Goal: Task Accomplishment & Management: Manage account settings

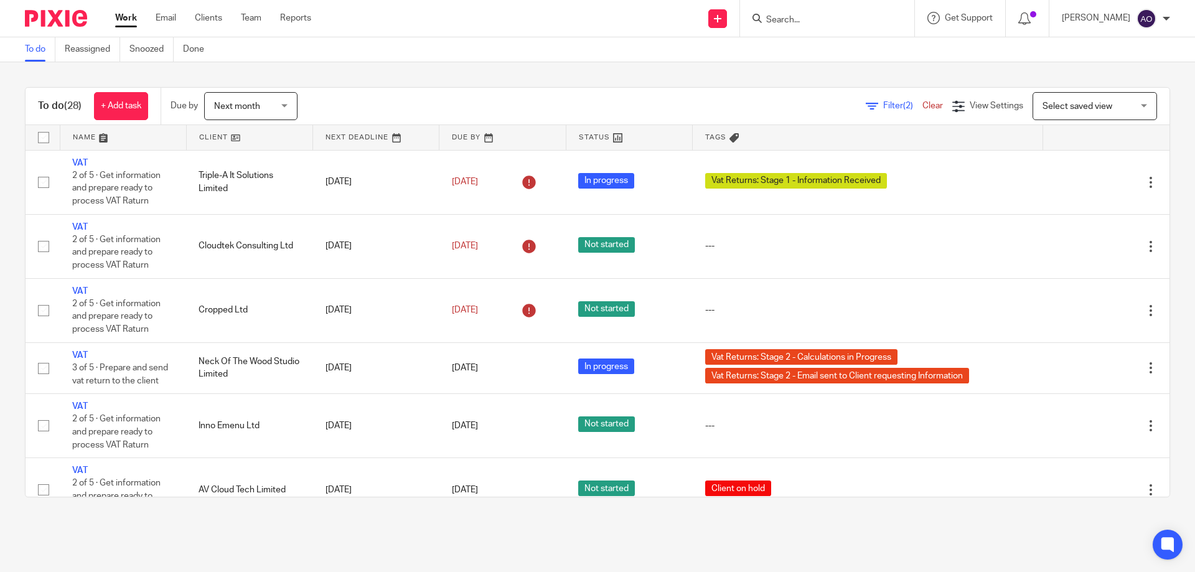
click at [236, 134] on link at bounding box center [250, 137] width 126 height 25
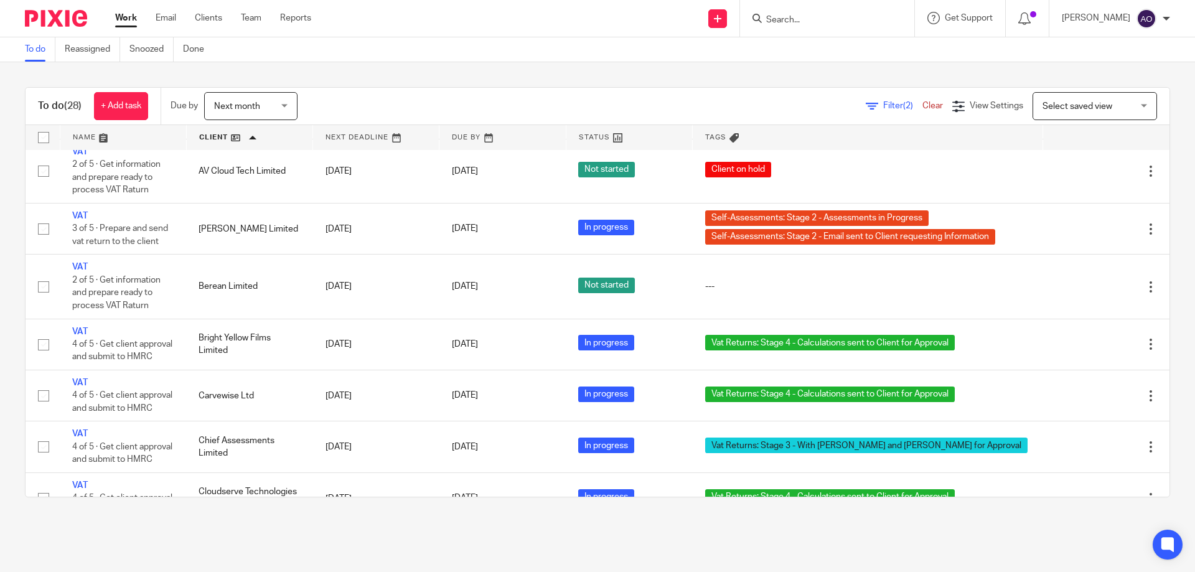
scroll to position [124, 0]
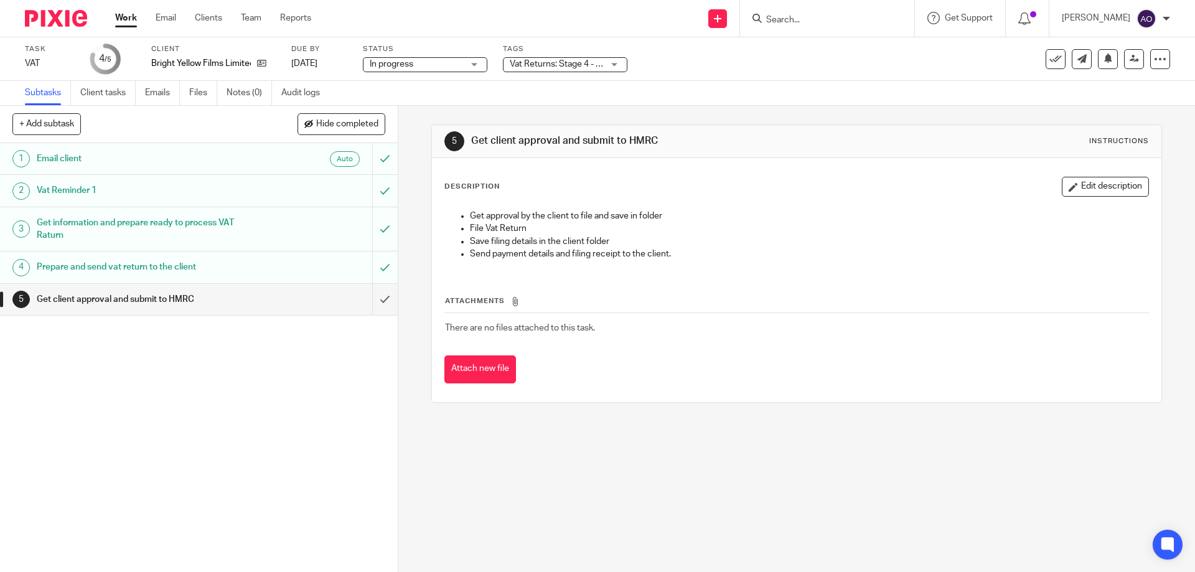
click at [613, 63] on div "Vat Returns: Stage 4 - Calculations sent to Client for Approval" at bounding box center [565, 64] width 124 height 15
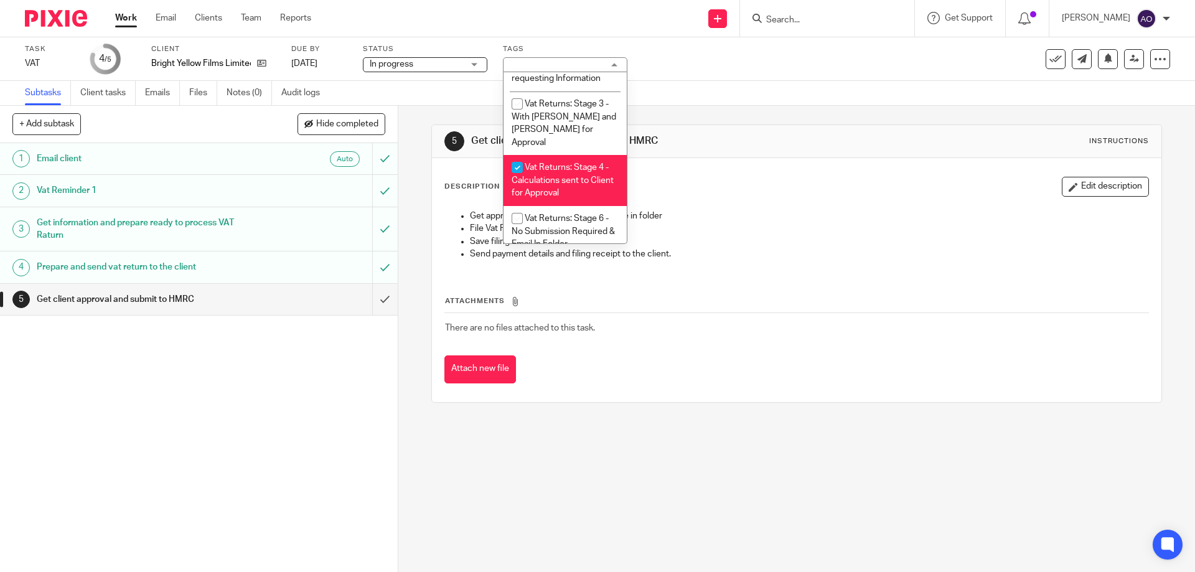
scroll to position [843, 0]
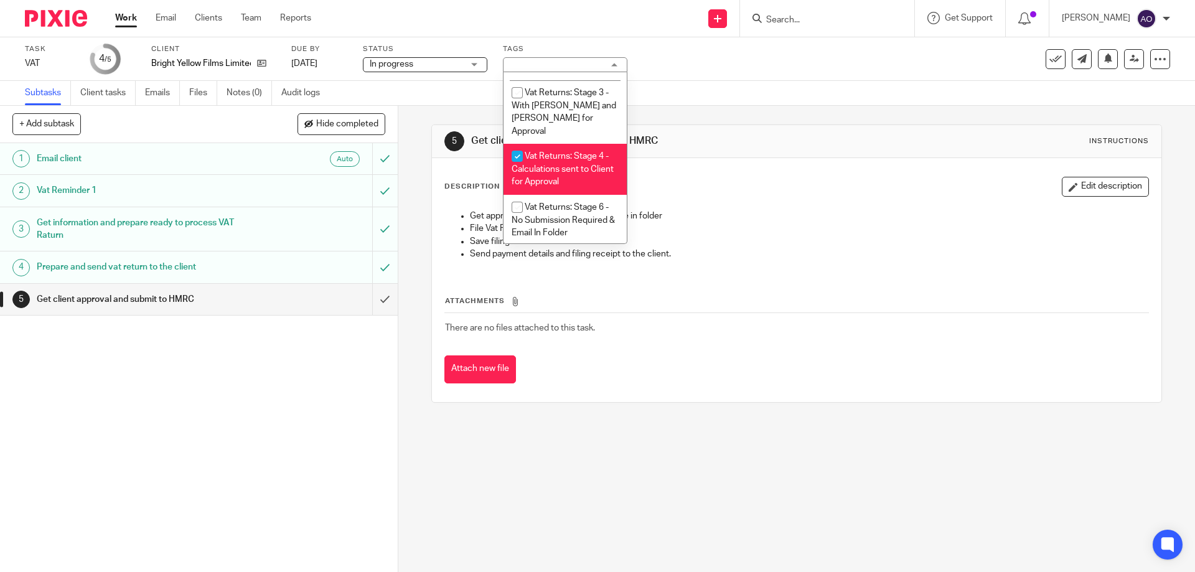
click at [514, 144] on input "checkbox" at bounding box center [517, 156] width 24 height 24
checkbox input "false"
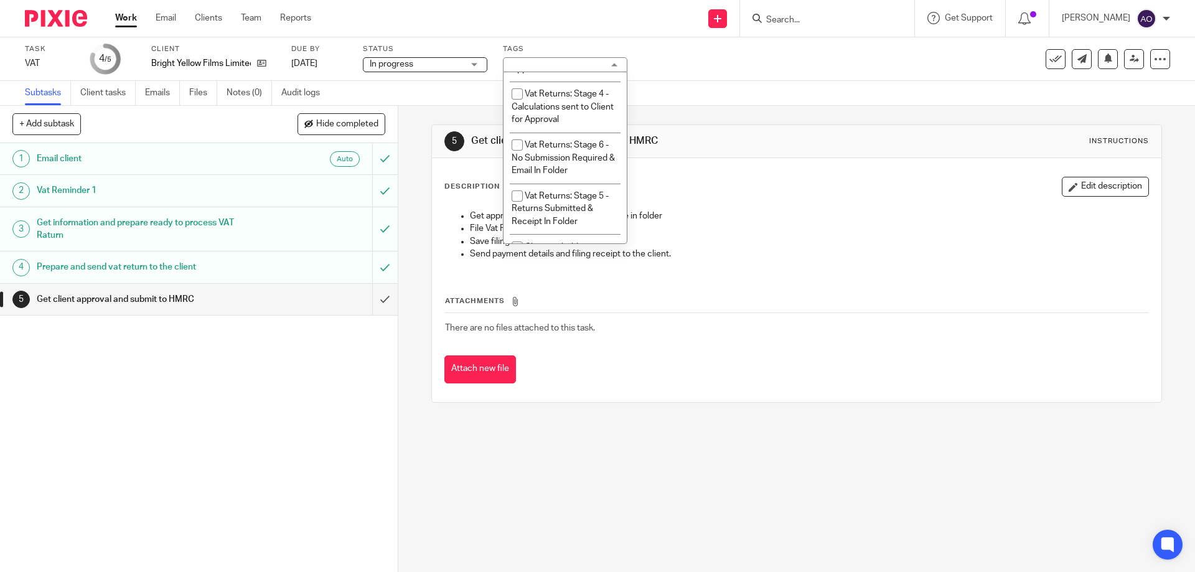
scroll to position [967, 0]
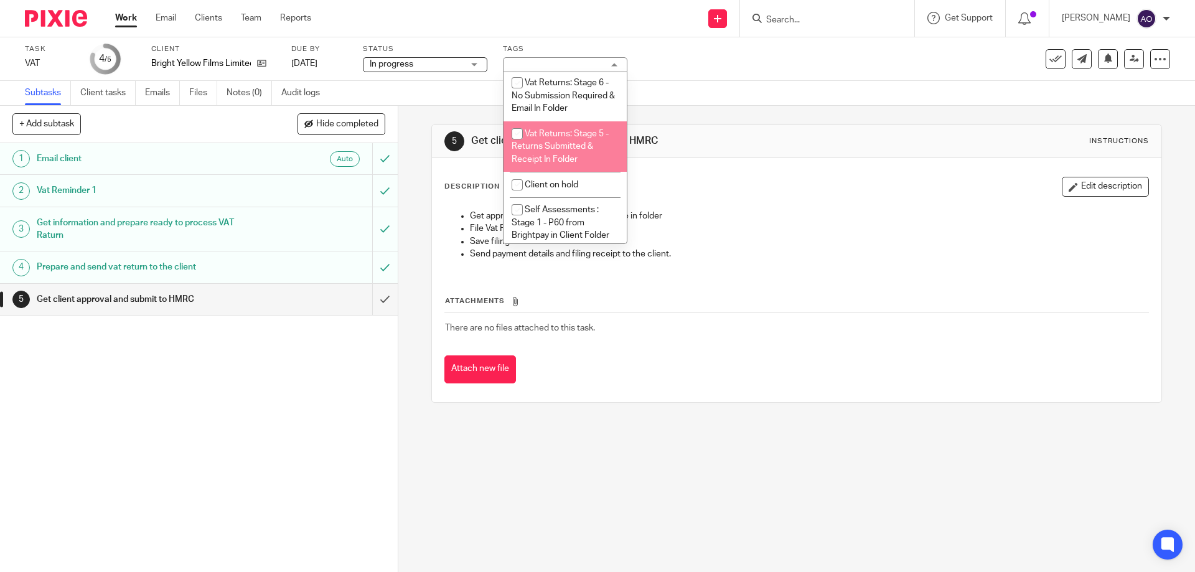
click at [516, 132] on input "checkbox" at bounding box center [517, 134] width 24 height 24
checkbox input "true"
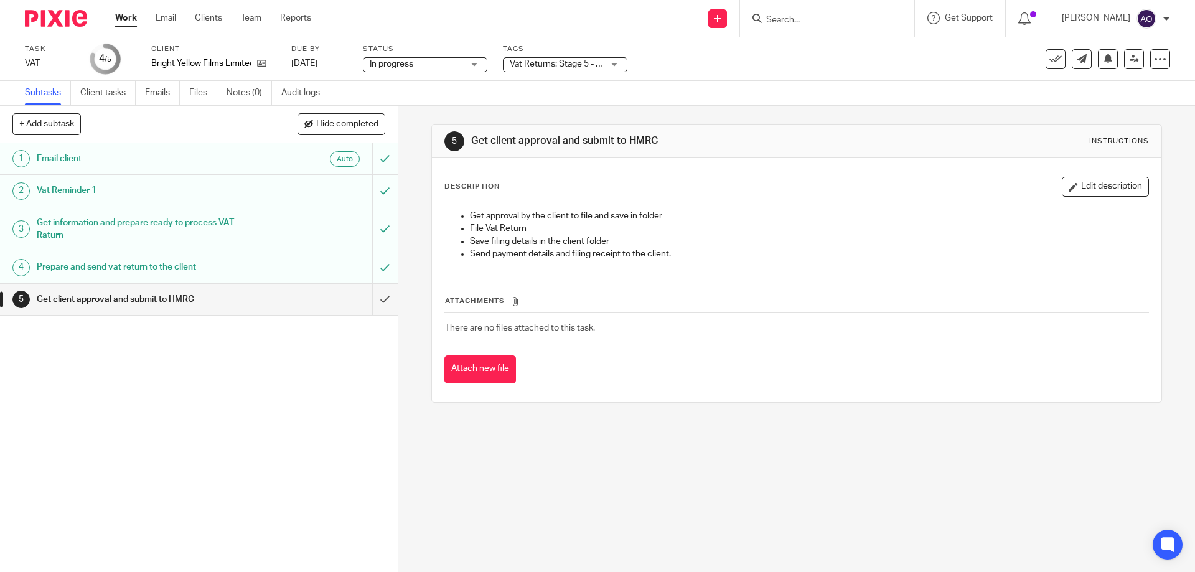
click at [351, 375] on div "1 Email client Auto 2 Vat Reminder 1 3 Get information and prepare ready to pro…" at bounding box center [199, 357] width 398 height 429
click at [370, 298] on input "submit" at bounding box center [199, 299] width 398 height 31
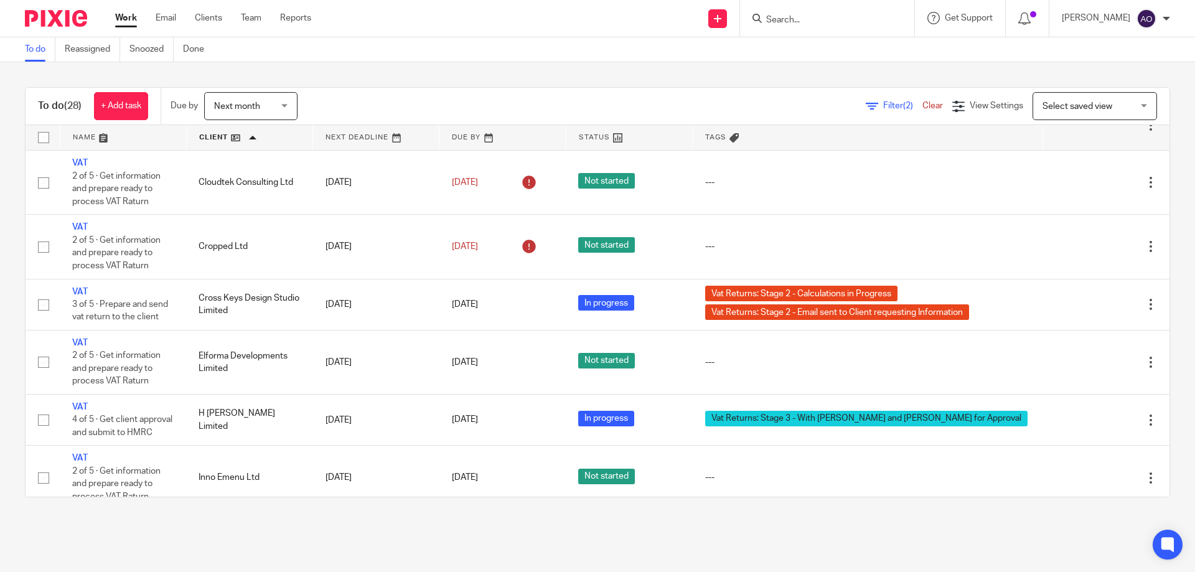
scroll to position [187, 0]
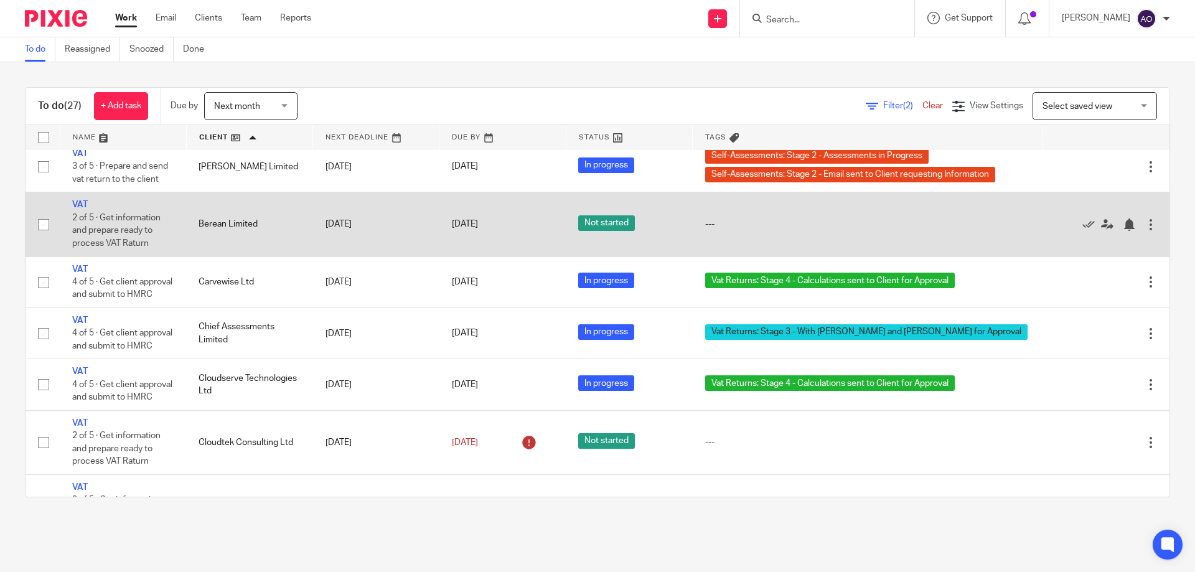
scroll to position [187, 0]
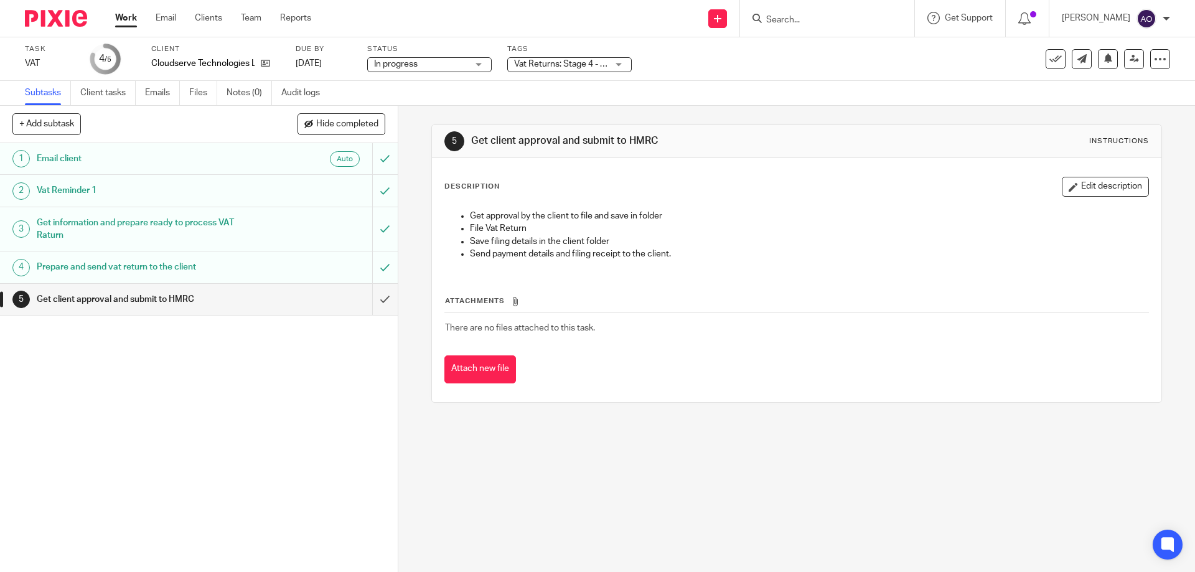
click at [622, 63] on div "Vat Returns: Stage 4 - Calculations sent to Client for Approval" at bounding box center [569, 64] width 124 height 15
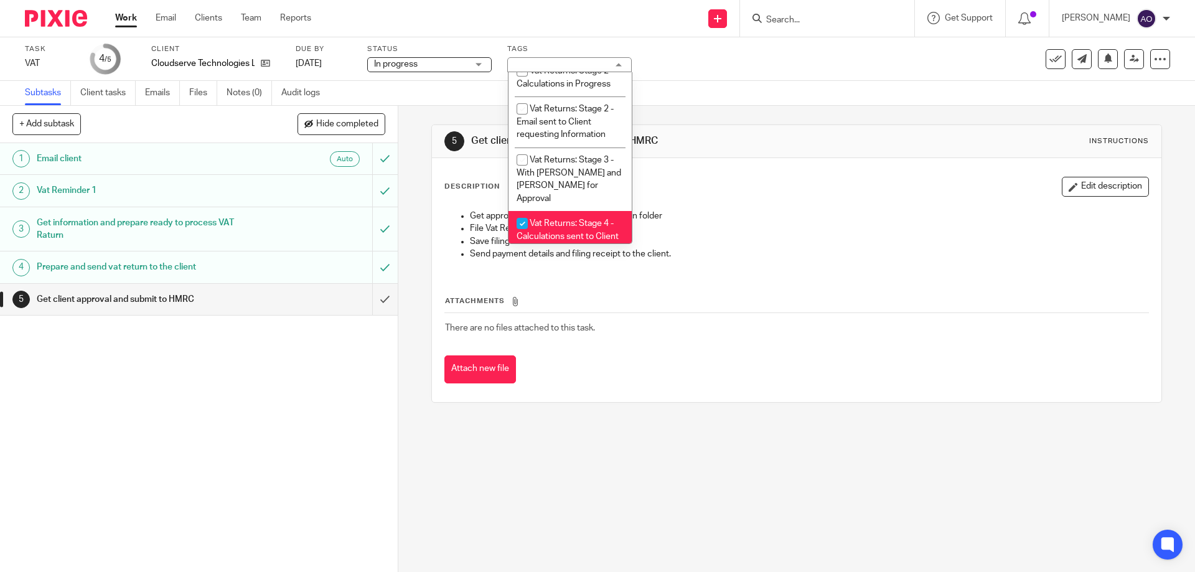
scroll to position [859, 0]
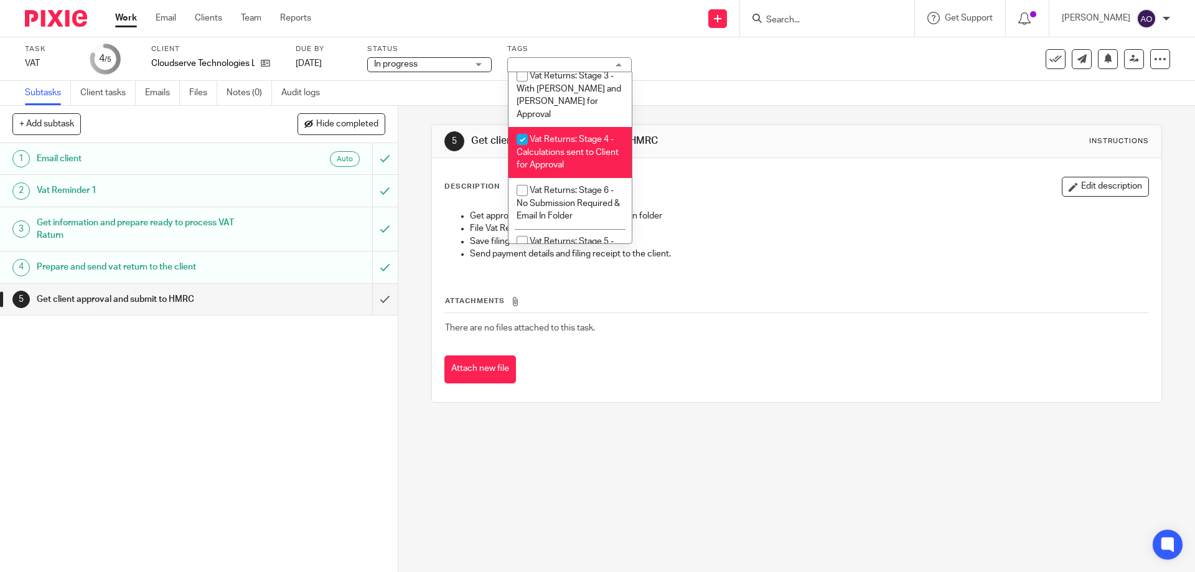
click at [519, 128] on input "checkbox" at bounding box center [522, 140] width 24 height 24
checkbox input "false"
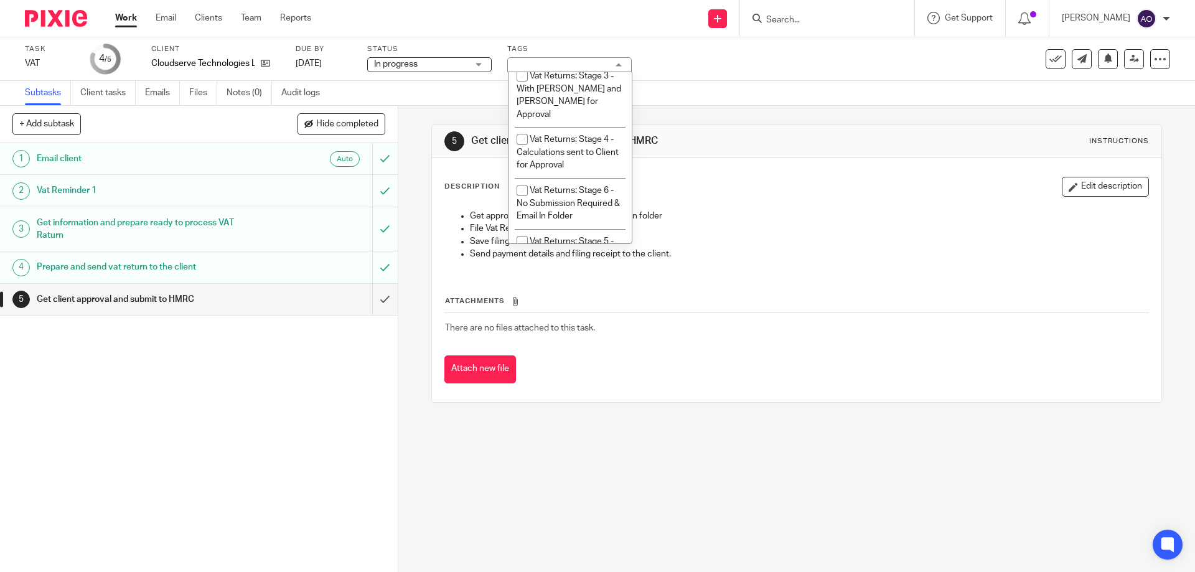
scroll to position [922, 0]
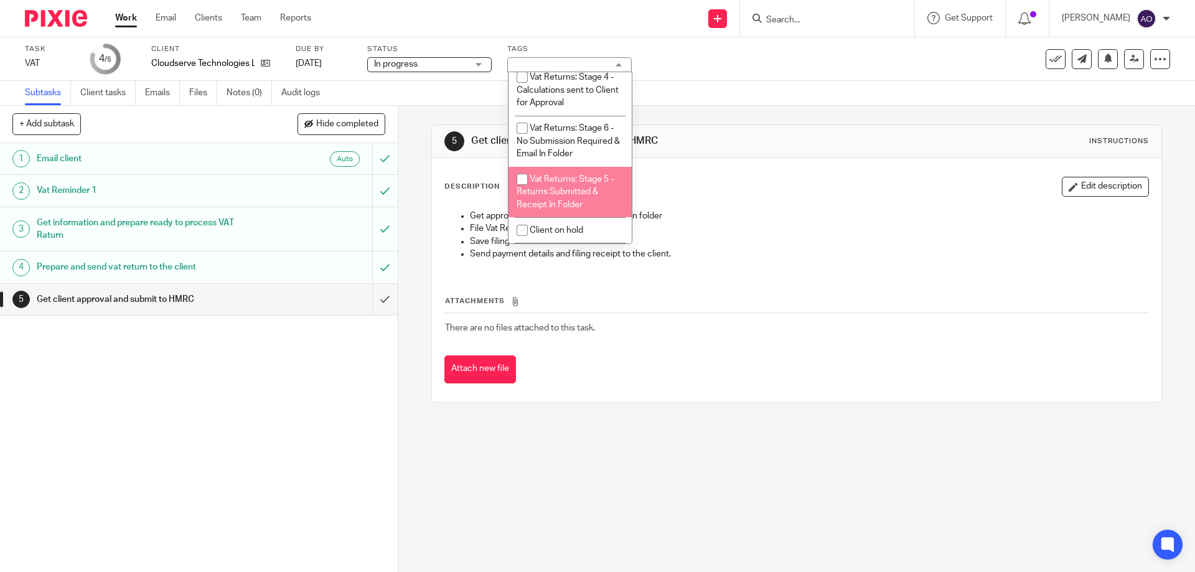
click at [518, 175] on input "checkbox" at bounding box center [522, 179] width 24 height 24
checkbox input "true"
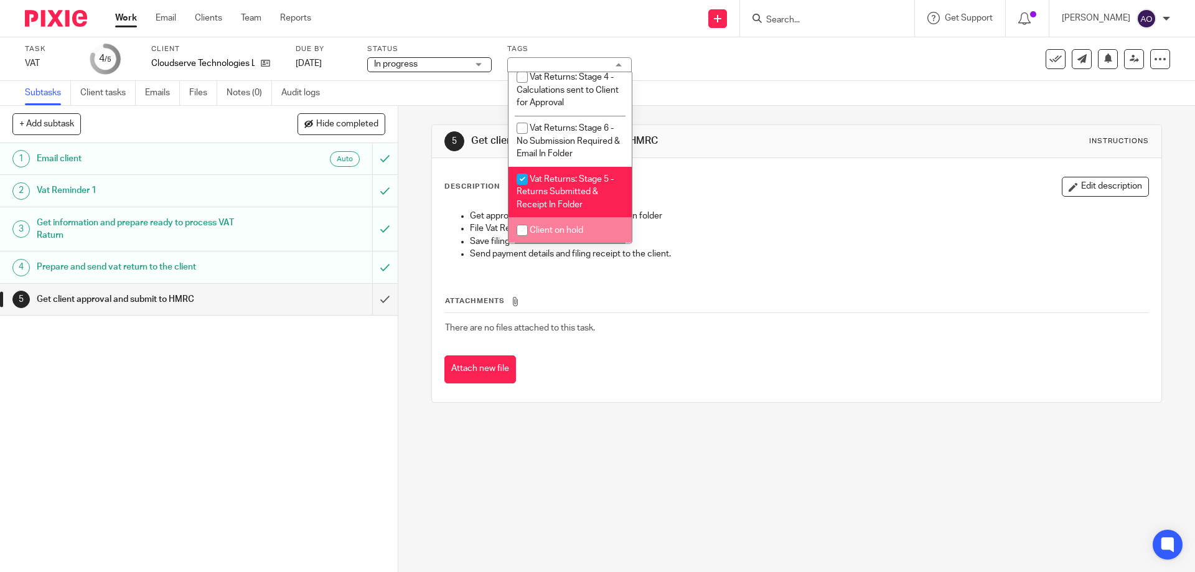
click at [335, 383] on div "1 Email client Auto 2 Vat Reminder 1 3 Get information and prepare ready to pro…" at bounding box center [199, 357] width 398 height 429
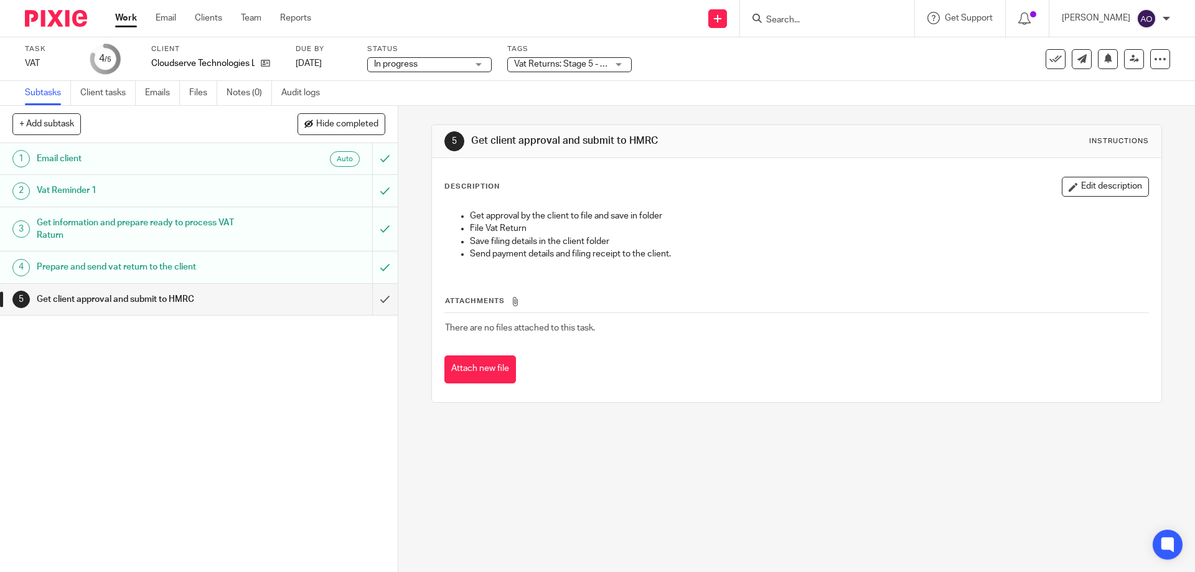
click at [619, 65] on div "Vat Returns: Stage 5 - Returns Submitted & Receipt In Folder" at bounding box center [569, 64] width 124 height 15
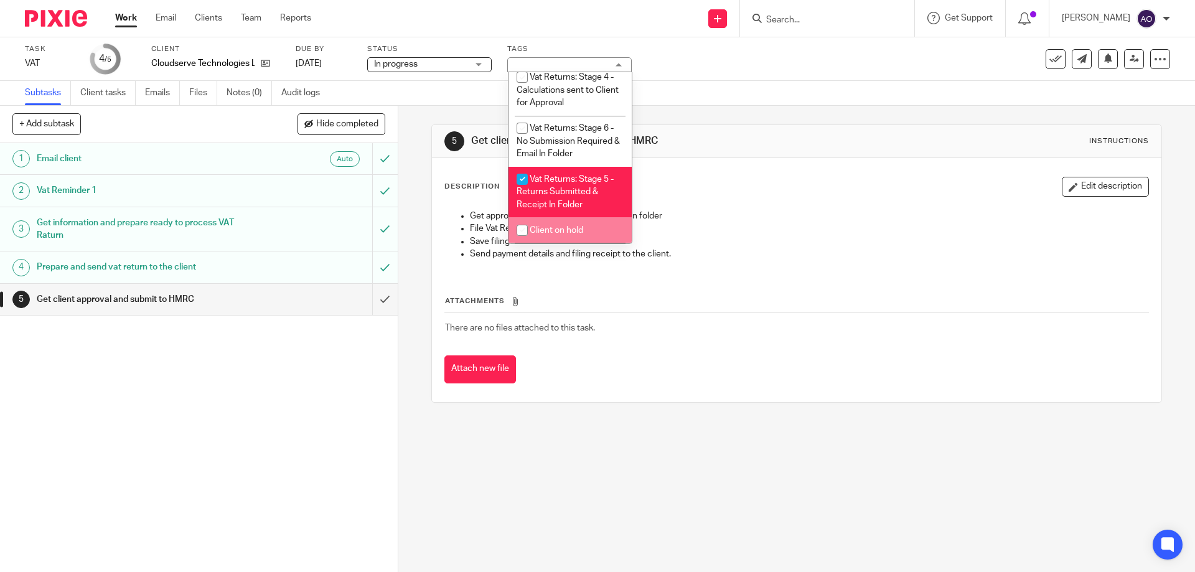
click at [297, 385] on div "1 Email client Auto 2 Vat Reminder 1 3 Get information and prepare ready to pro…" at bounding box center [199, 357] width 398 height 429
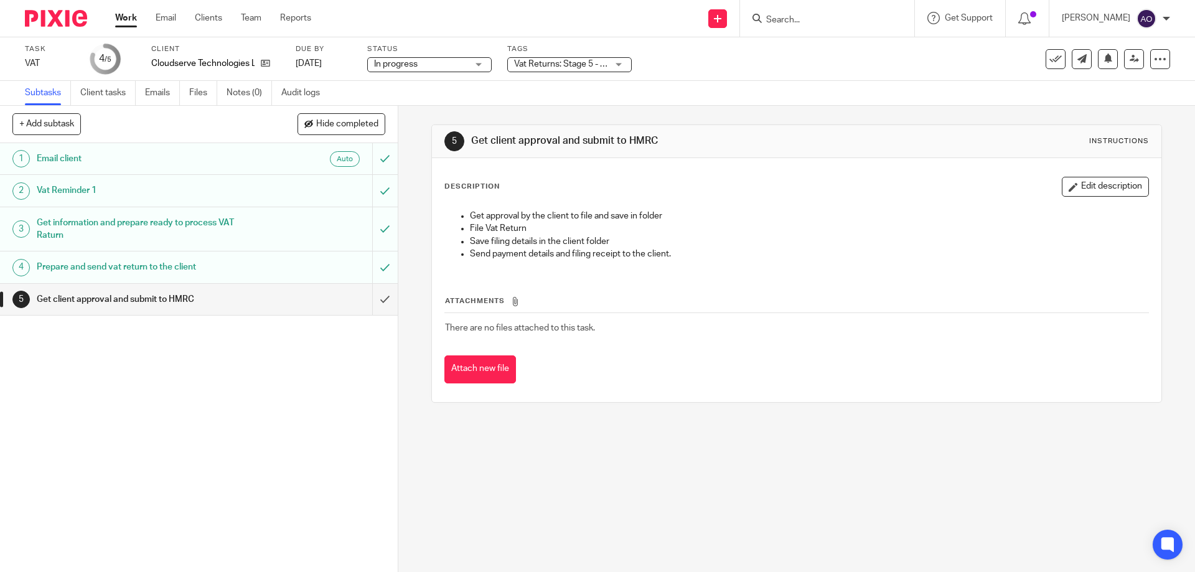
click at [330, 431] on div "1 Email client Auto 2 Vat Reminder 1 3 Get information and prepare ready to pro…" at bounding box center [199, 357] width 398 height 429
click at [375, 294] on input "submit" at bounding box center [199, 299] width 398 height 31
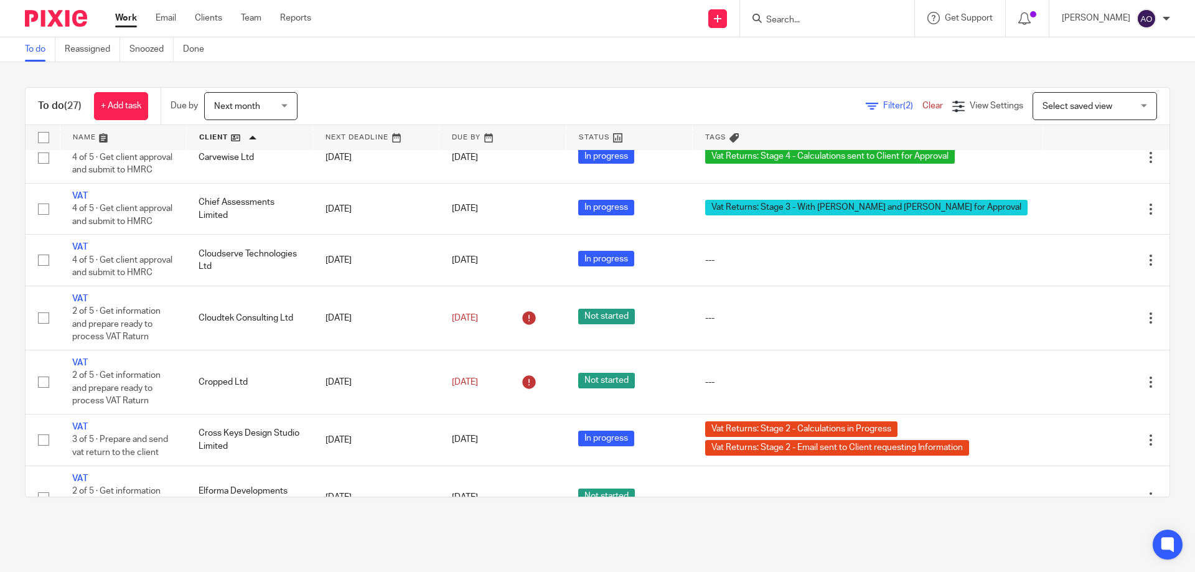
scroll to position [124, 0]
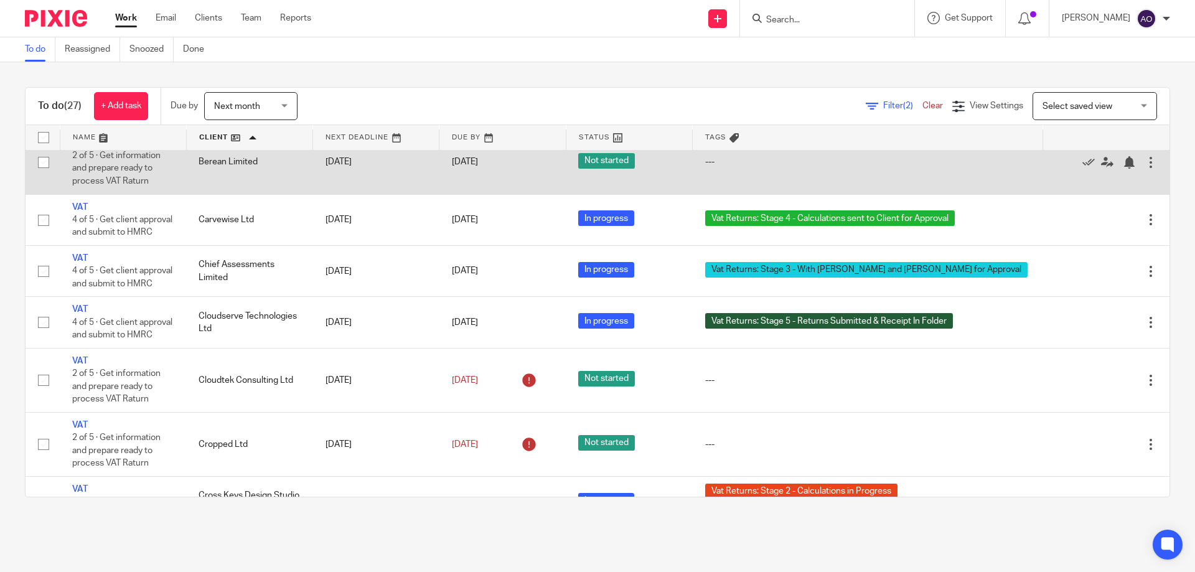
scroll to position [311, 0]
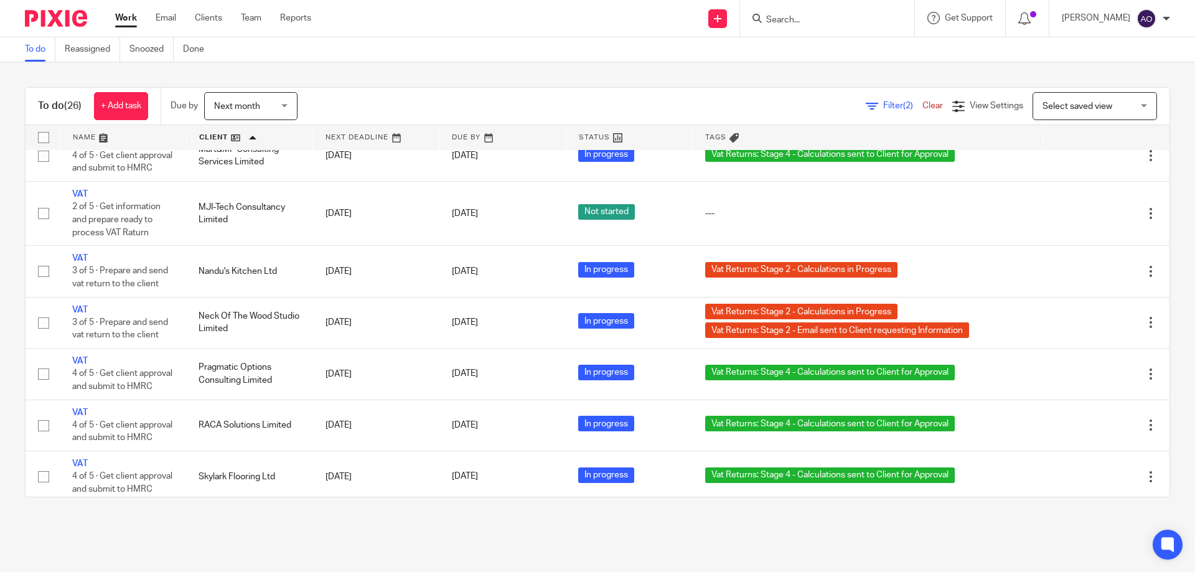
scroll to position [1128, 0]
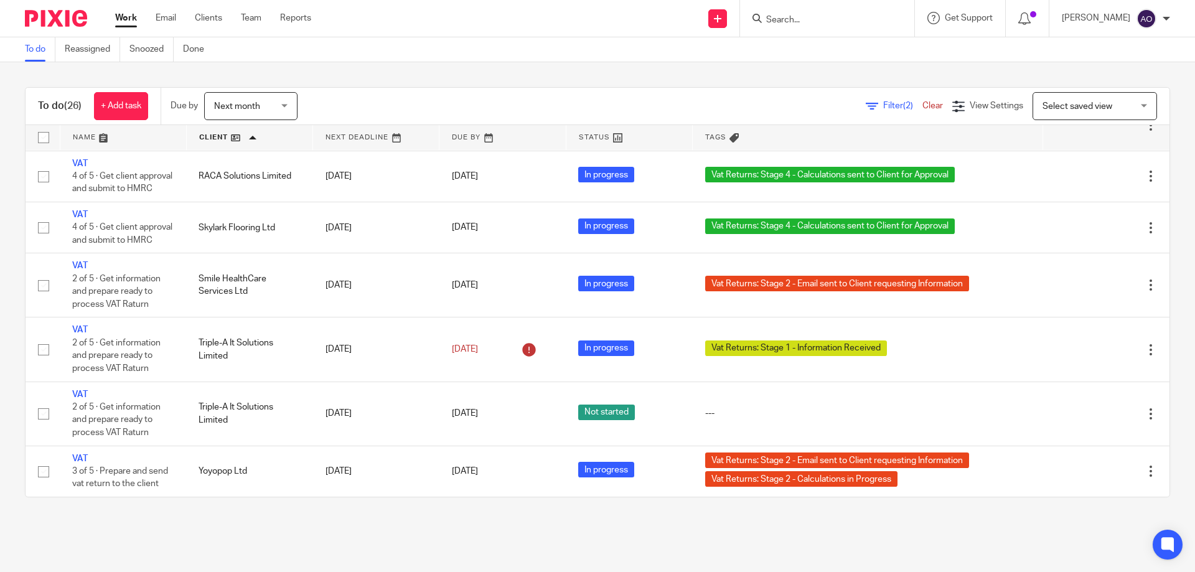
click at [825, 113] on div "Filter (2) Clear View Settings View Settings (2) Filters Clear Save Manage save…" at bounding box center [744, 106] width 850 height 28
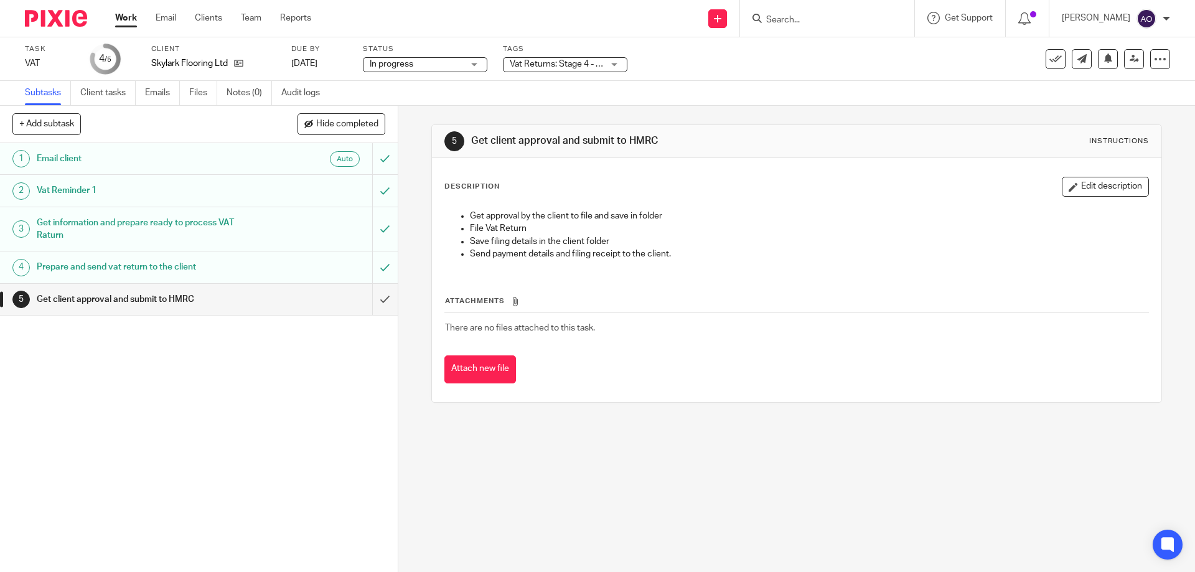
click at [616, 64] on div "Vat Returns: Stage 4 - Calculations sent to Client for Approval" at bounding box center [565, 64] width 124 height 15
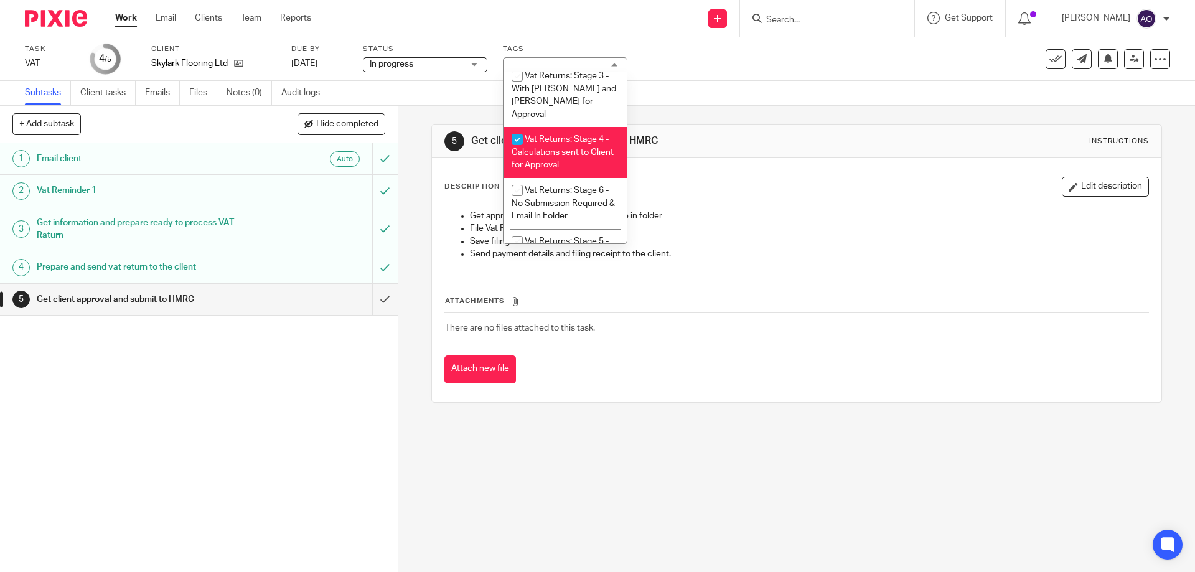
scroll to position [865, 0]
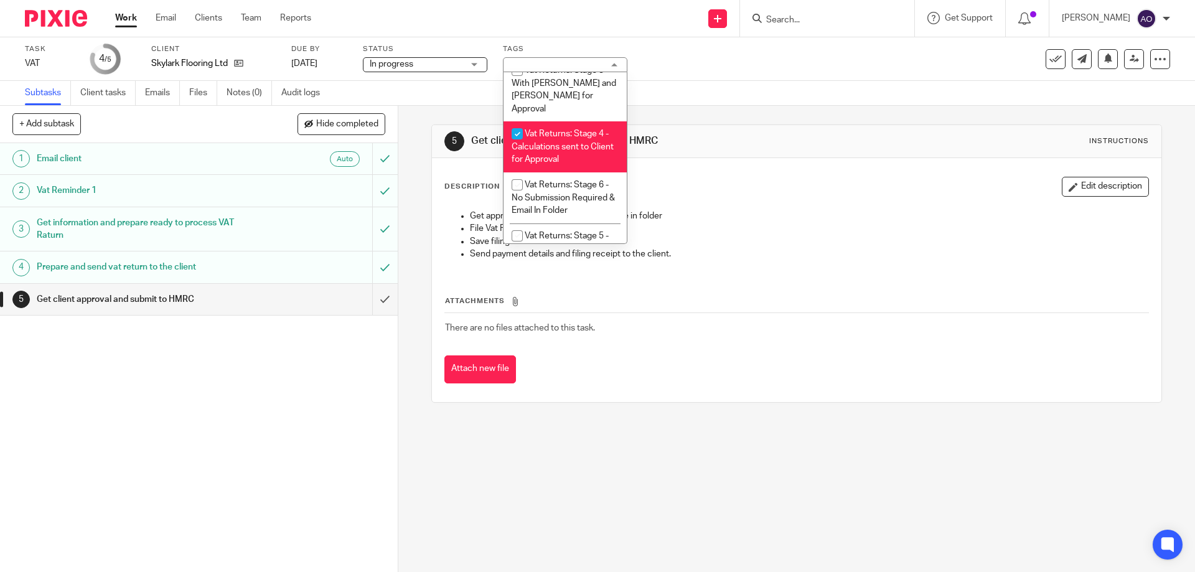
click at [516, 122] on input "checkbox" at bounding box center [517, 134] width 24 height 24
checkbox input "false"
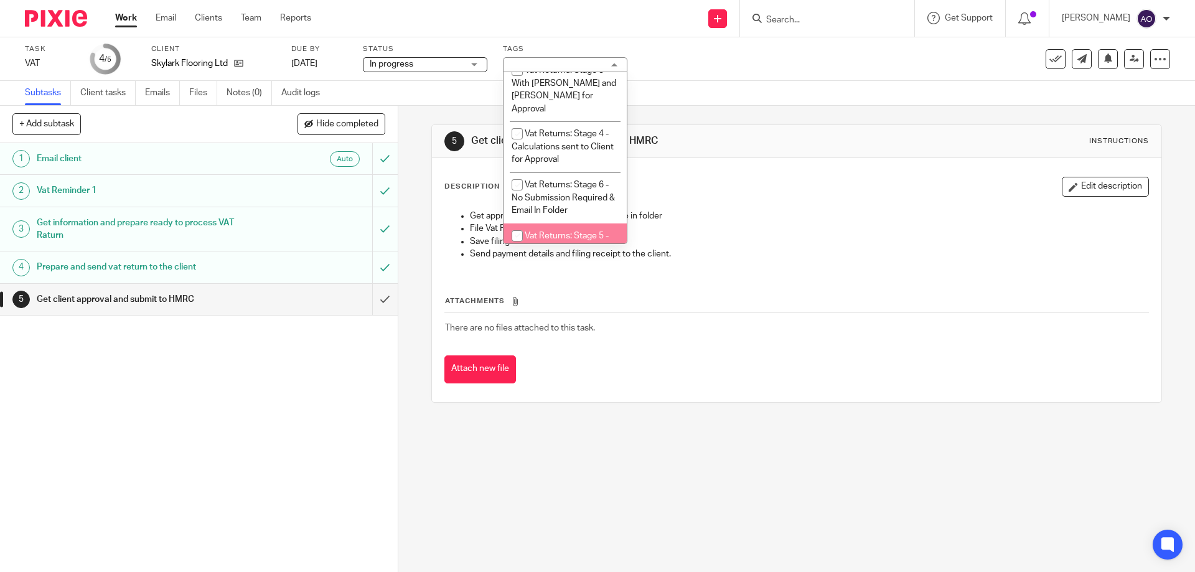
click at [517, 233] on input "checkbox" at bounding box center [517, 236] width 24 height 24
checkbox input "true"
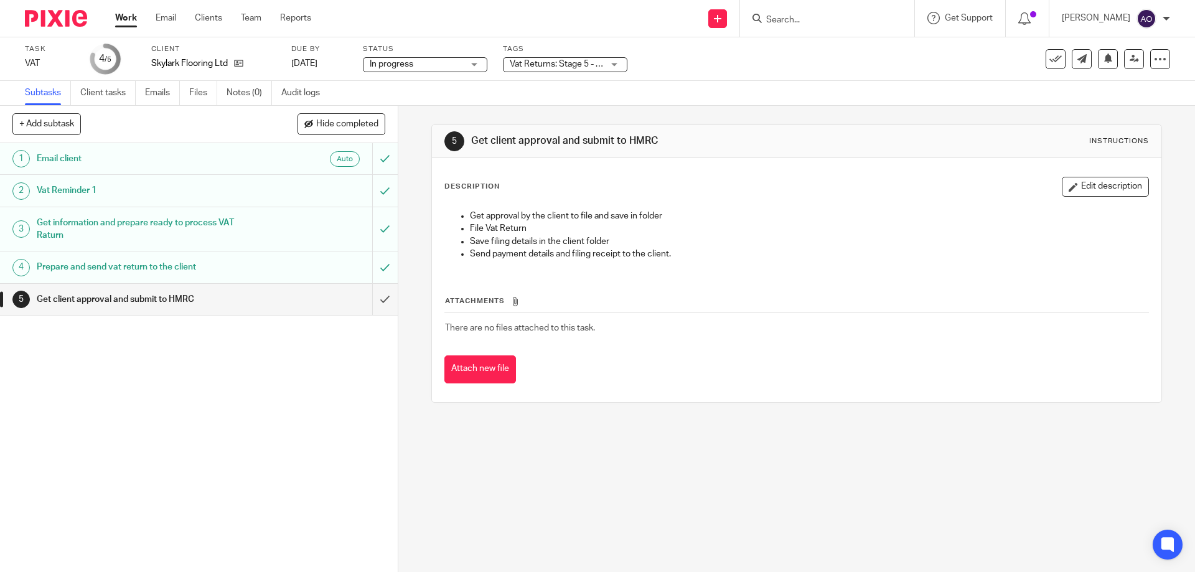
click at [297, 392] on div "1 Email client Auto 2 Vat Reminder 1 3 Get information and prepare ready to pro…" at bounding box center [199, 357] width 398 height 429
click at [375, 298] on input "submit" at bounding box center [199, 299] width 398 height 31
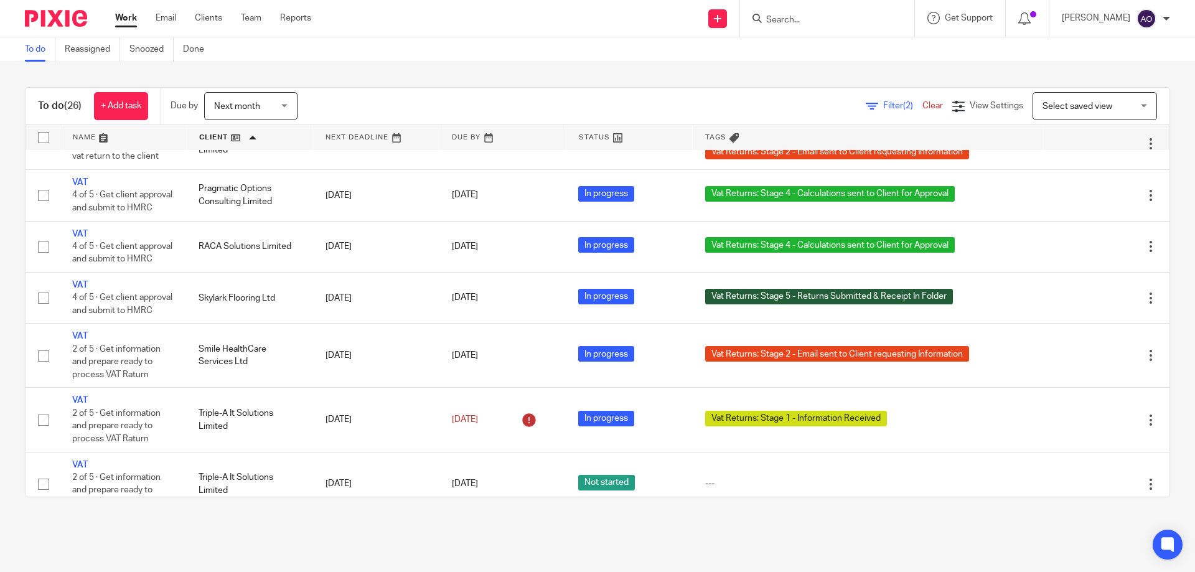
scroll to position [1128, 0]
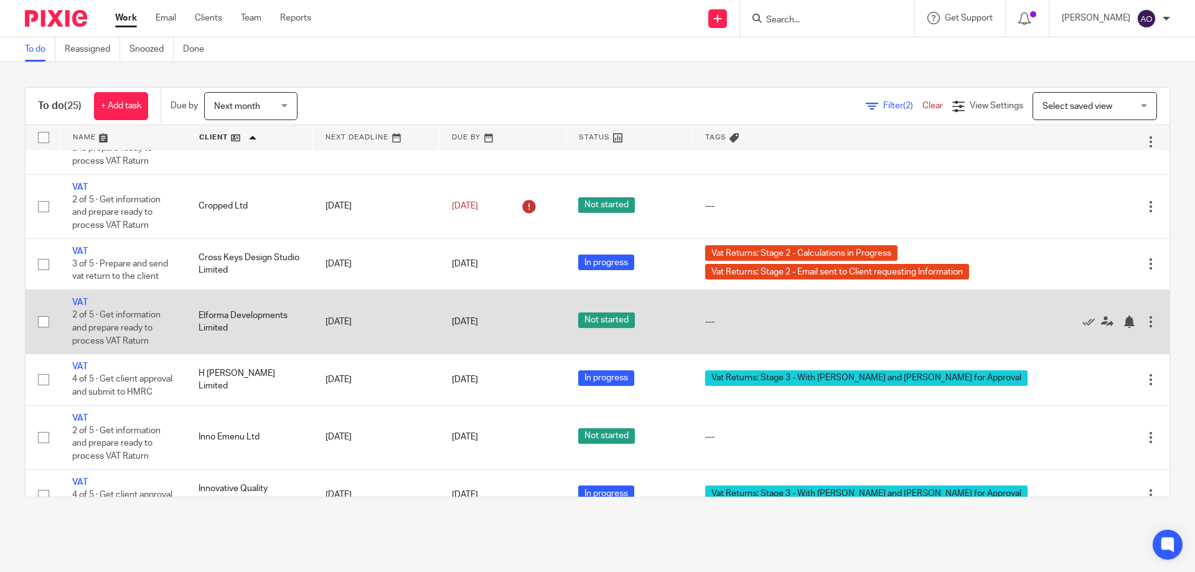
scroll to position [436, 0]
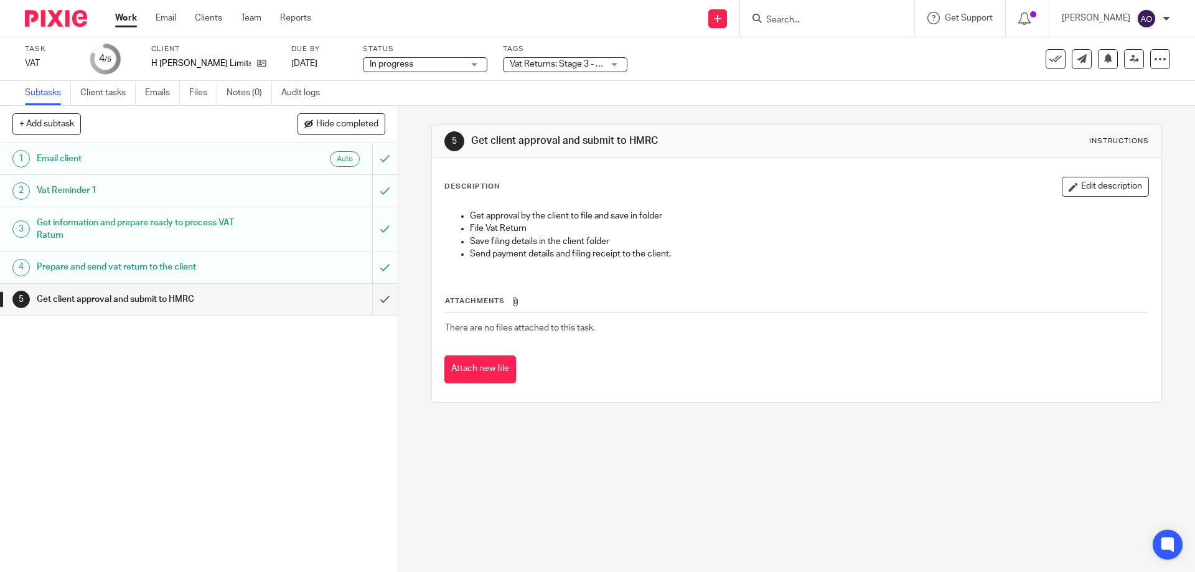
click at [614, 62] on div "Vat Returns: Stage 3 - With [PERSON_NAME] and [PERSON_NAME] for Approval" at bounding box center [565, 64] width 124 height 15
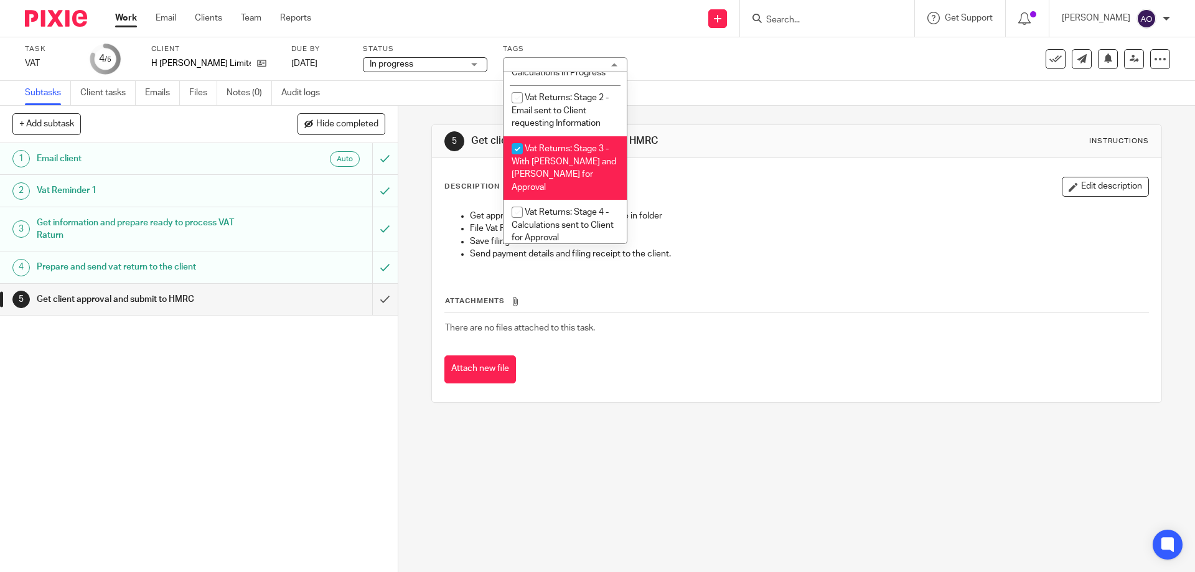
scroll to position [798, 0]
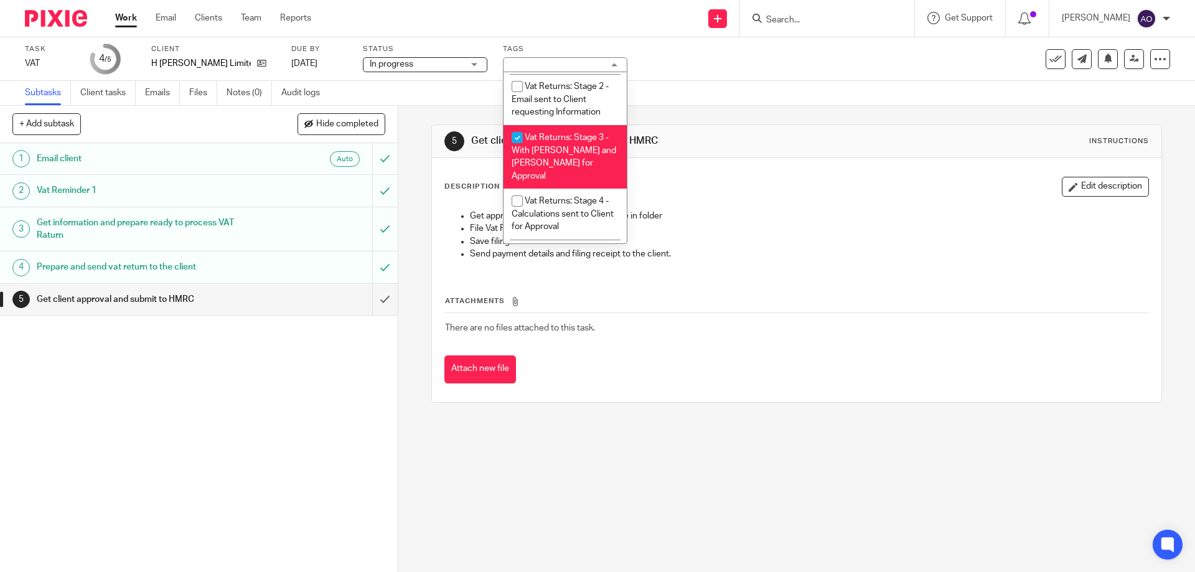
click at [513, 138] on input "checkbox" at bounding box center [517, 138] width 24 height 24
checkbox input "false"
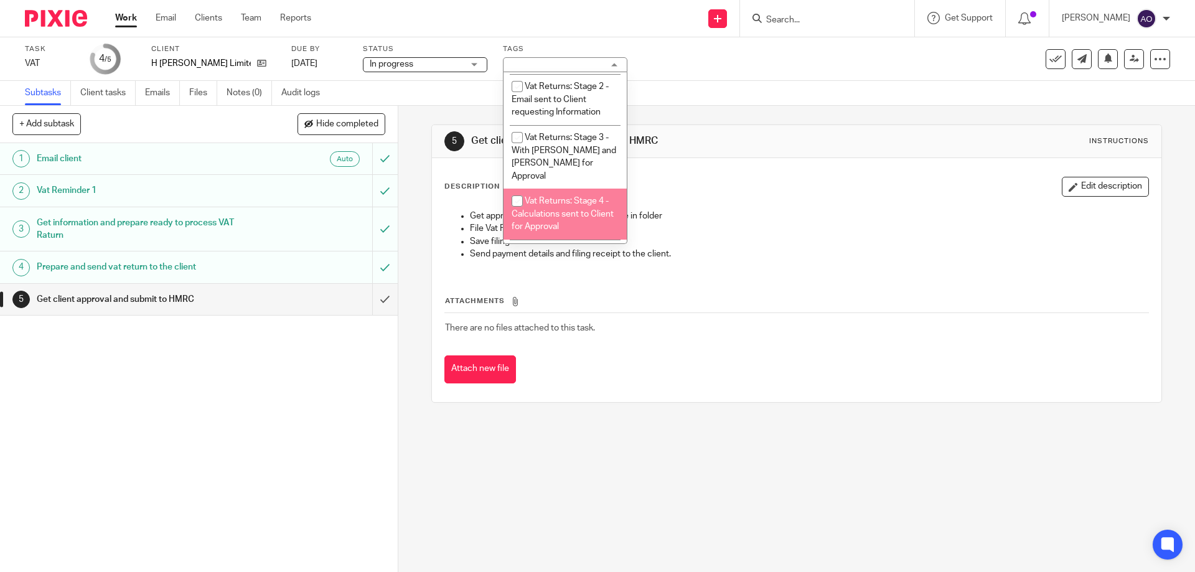
click at [516, 189] on input "checkbox" at bounding box center [517, 201] width 24 height 24
checkbox input "true"
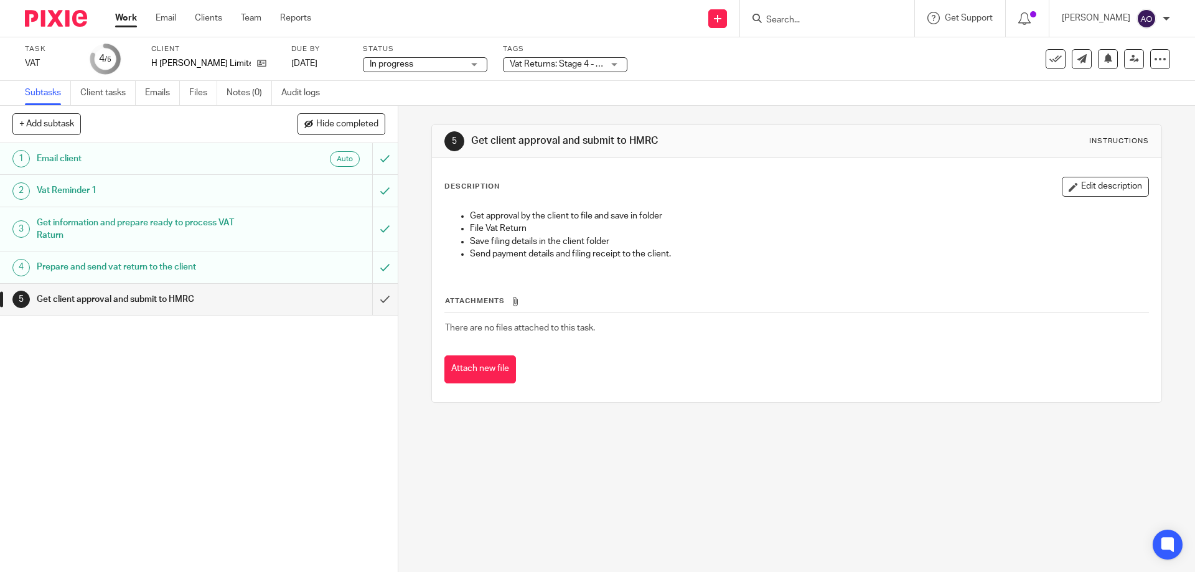
click at [320, 404] on div "1 Email client Auto 2 Vat Reminder 1 3 Get information and prepare ready to pro…" at bounding box center [199, 357] width 398 height 429
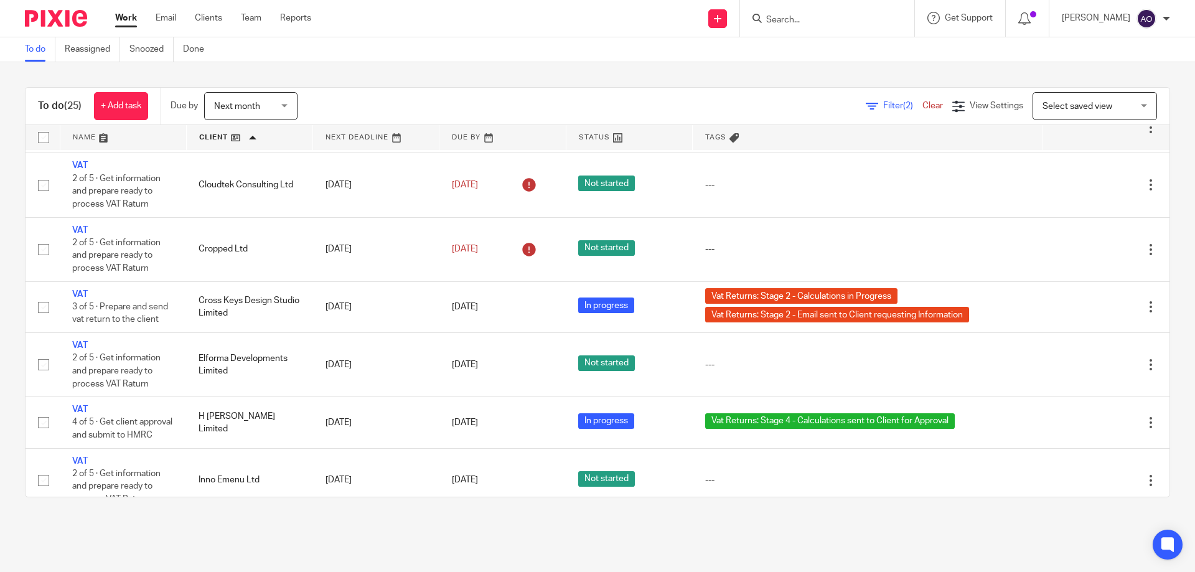
scroll to position [268, 0]
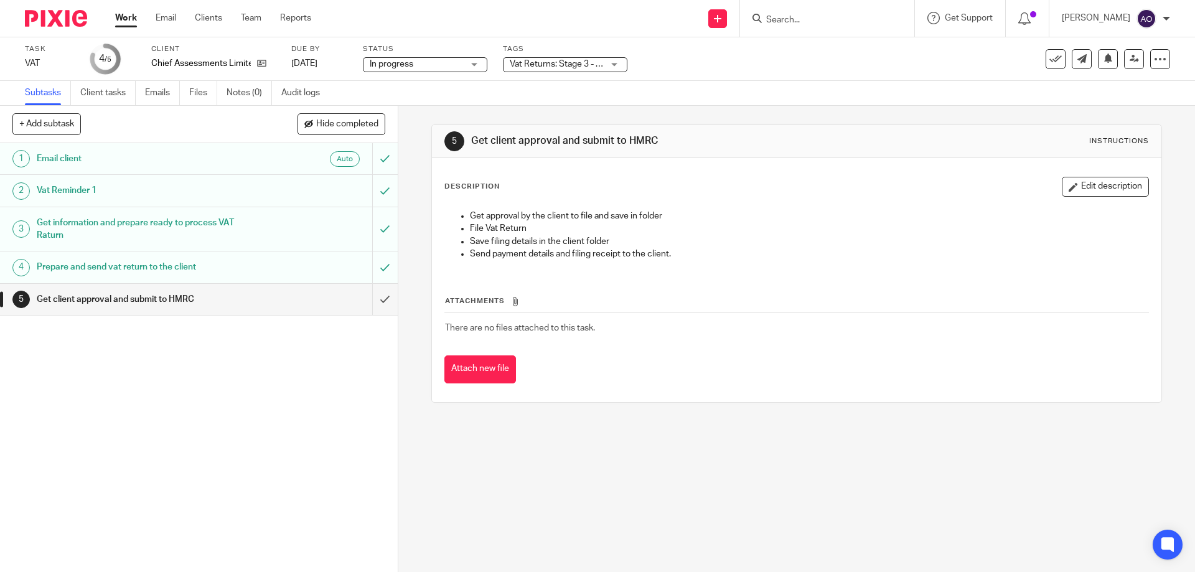
click at [615, 66] on div "Vat Returns: Stage 3 - With [PERSON_NAME] and [PERSON_NAME] for Approval" at bounding box center [565, 64] width 124 height 15
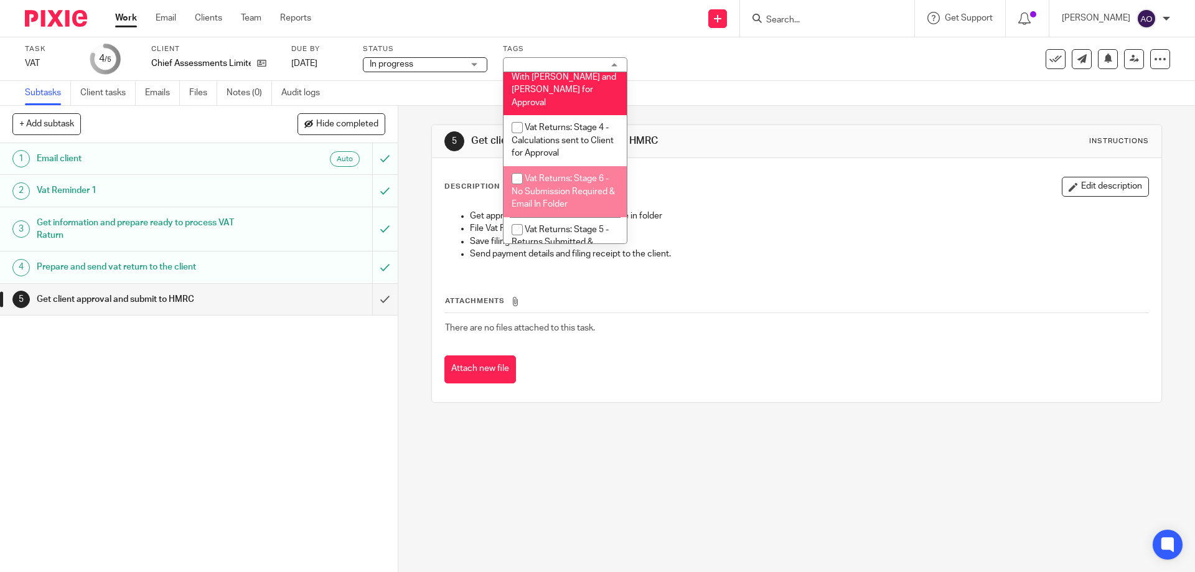
scroll to position [809, 0]
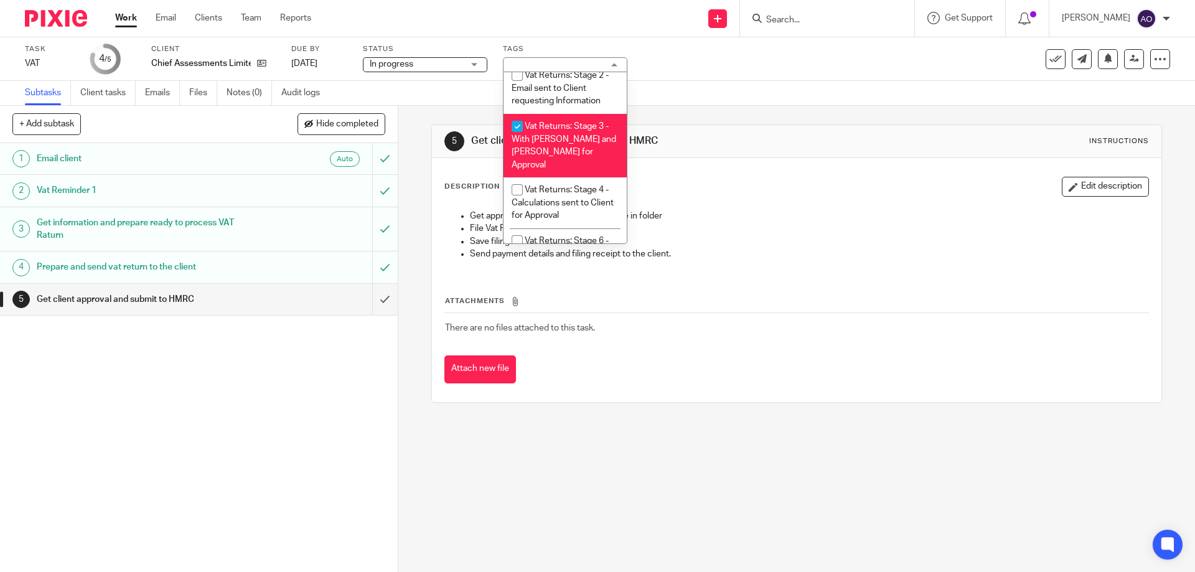
click at [515, 118] on input "checkbox" at bounding box center [517, 126] width 24 height 24
checkbox input "false"
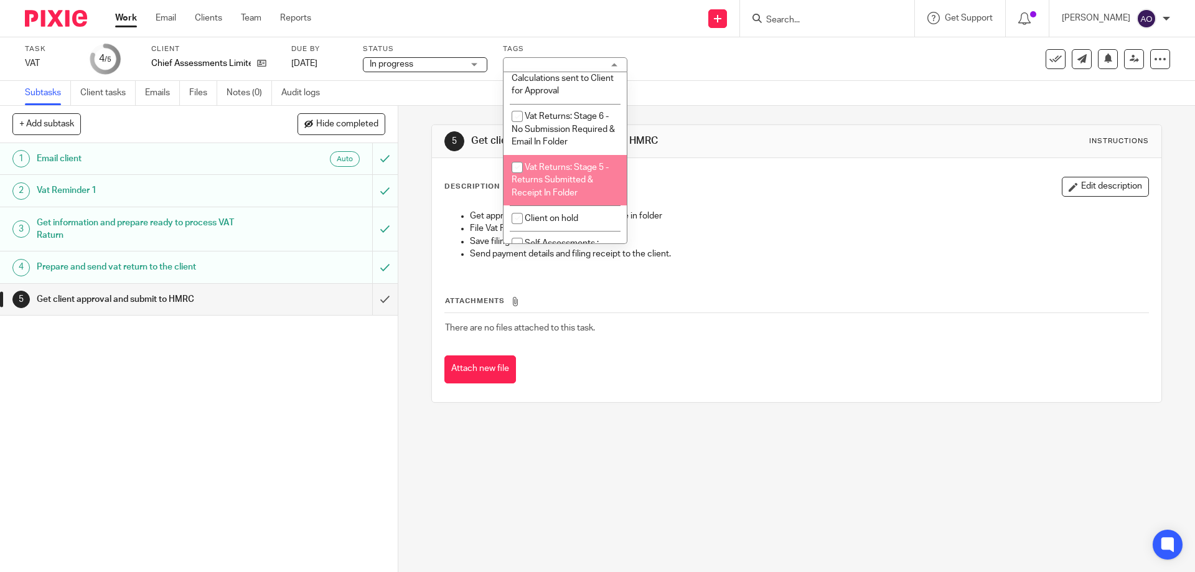
scroll to position [871, 0]
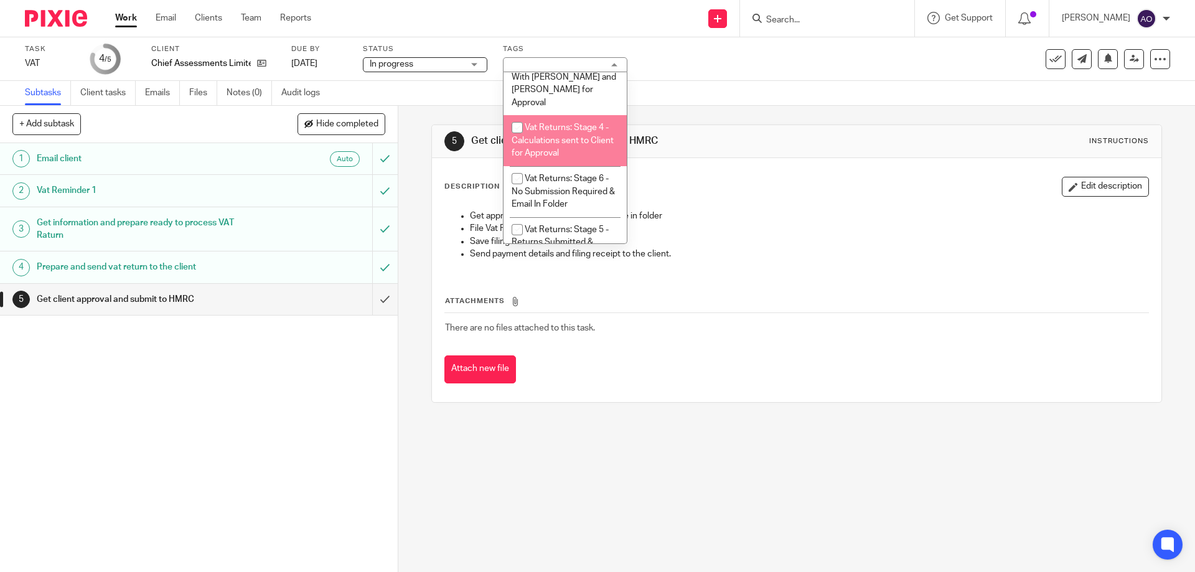
click at [515, 116] on input "checkbox" at bounding box center [517, 128] width 24 height 24
checkbox input "true"
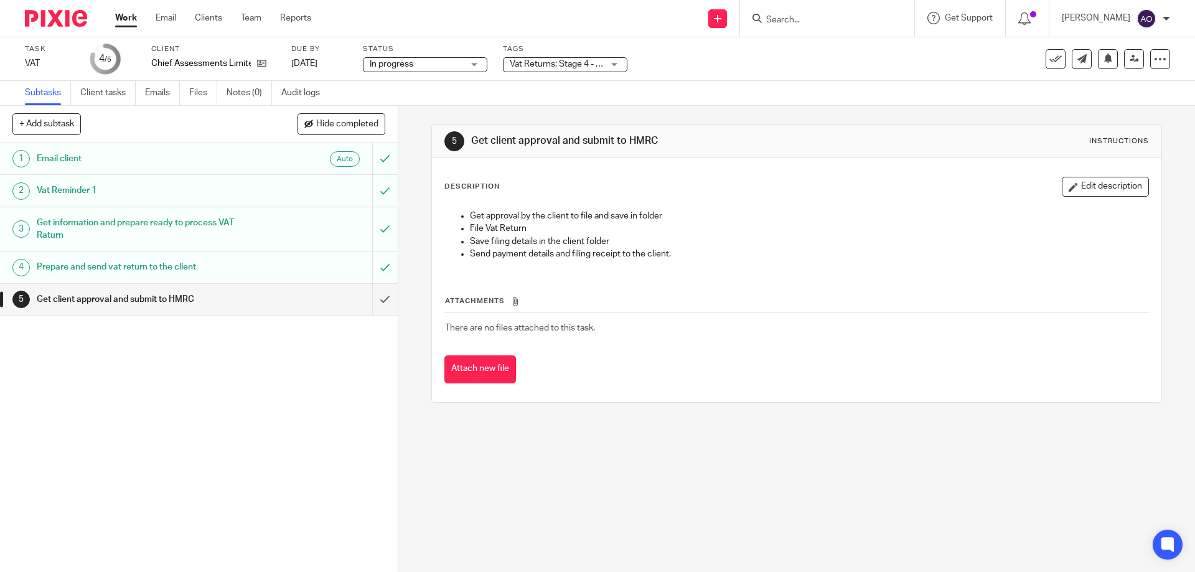
drag, startPoint x: 302, startPoint y: 362, endPoint x: 348, endPoint y: 327, distance: 57.7
click at [304, 362] on div "1 Email client Auto 2 Vat Reminder 1 3 Get information and prepare ready to pro…" at bounding box center [199, 357] width 398 height 429
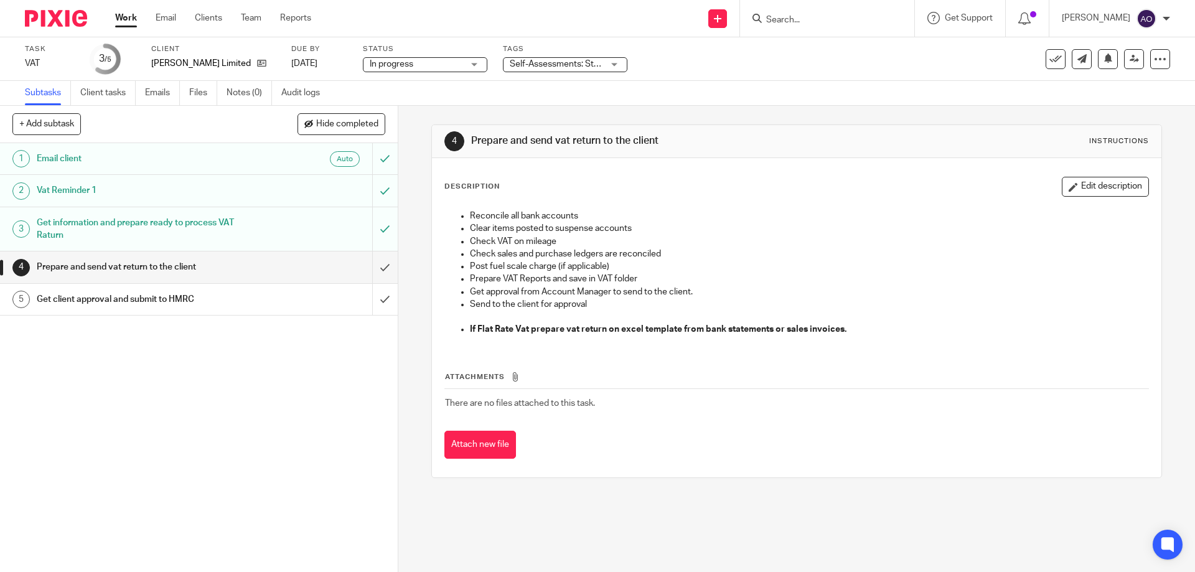
click at [614, 65] on div "Self-Assessments: Stage 2 - Assessments in Progress + 1" at bounding box center [565, 64] width 124 height 15
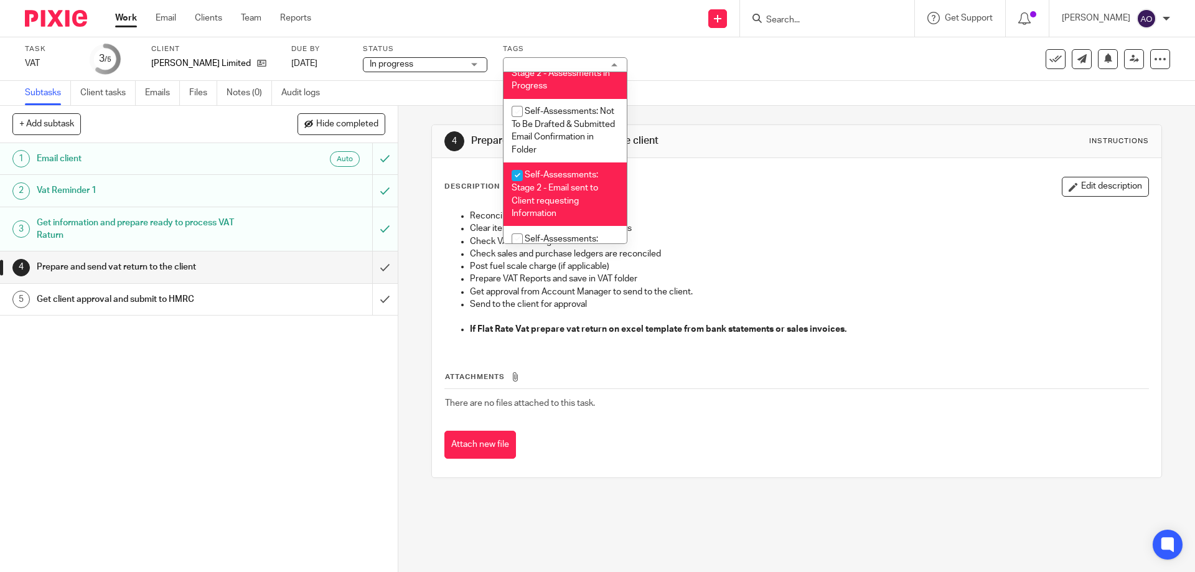
scroll to position [269, 0]
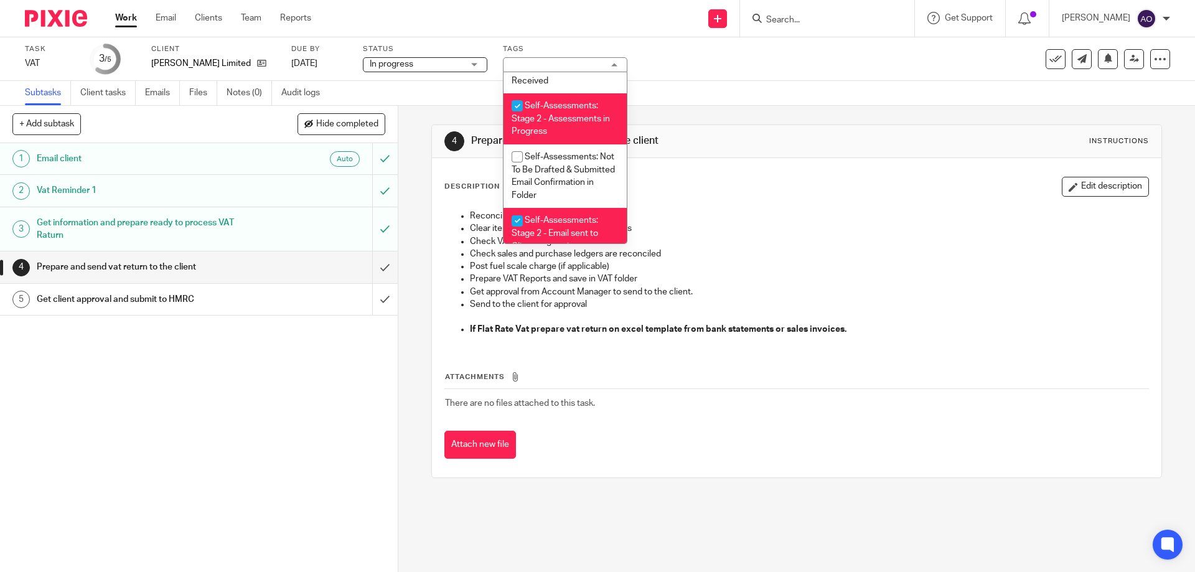
click at [516, 106] on input "checkbox" at bounding box center [517, 106] width 24 height 24
checkbox input "false"
click at [518, 219] on input "checkbox" at bounding box center [517, 221] width 24 height 24
checkbox input "false"
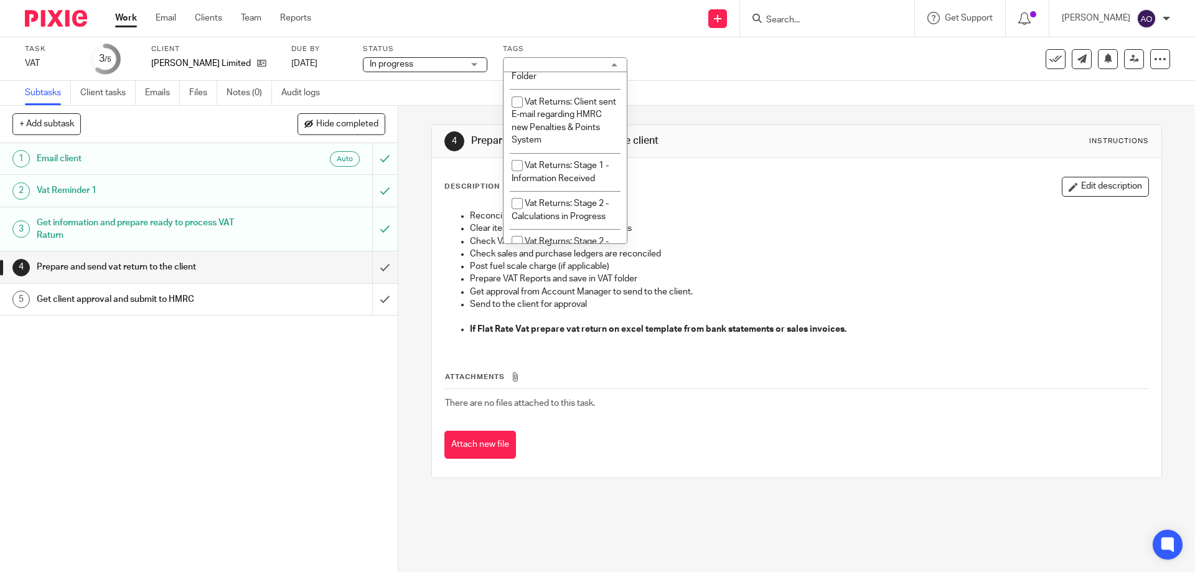
scroll to position [767, 0]
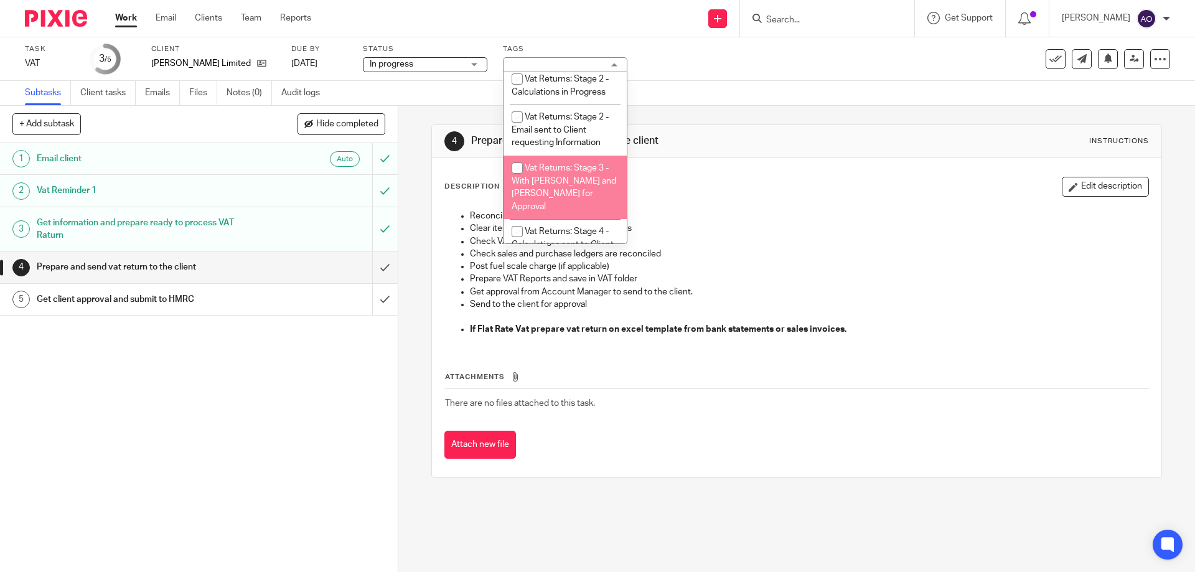
click at [515, 169] on input "checkbox" at bounding box center [517, 168] width 24 height 24
checkbox input "true"
click at [345, 395] on div "1 Email client Auto 2 Vat Reminder 1 3 Get information and prepare ready to pro…" at bounding box center [199, 357] width 398 height 429
